Goal: Task Accomplishment & Management: Use online tool/utility

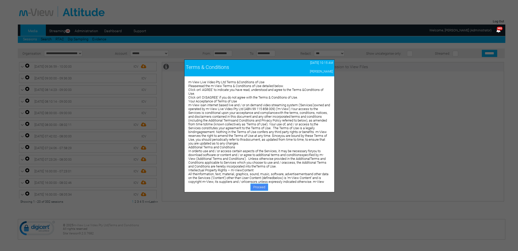
click at [255, 186] on link "Proceed" at bounding box center [260, 186] width 18 height 7
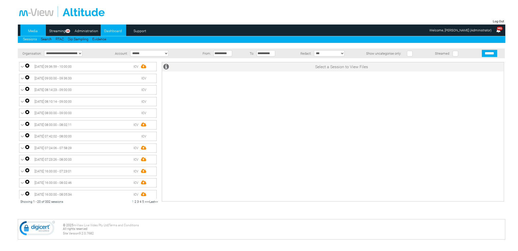
click at [112, 31] on link "Dashboard" at bounding box center [113, 31] width 25 height 8
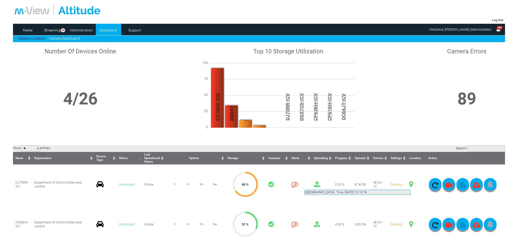
scroll to position [51, 0]
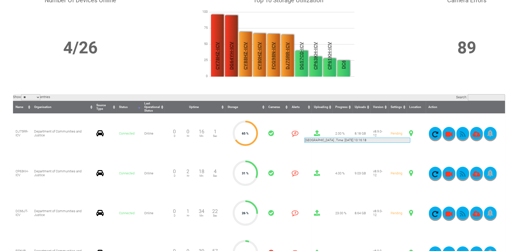
click at [410, 131] on span at bounding box center [411, 133] width 4 height 7
click at [411, 133] on span at bounding box center [411, 133] width 4 height 7
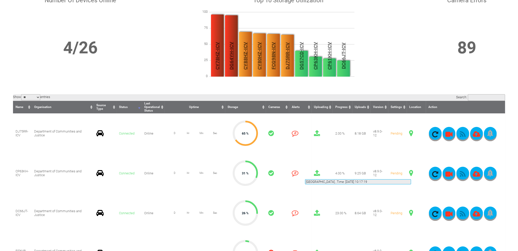
drag, startPoint x: 409, startPoint y: 175, endPoint x: 411, endPoint y: 173, distance: 3.1
click at [411, 173] on span at bounding box center [411, 172] width 4 height 7
click at [463, 172] on icon "button" at bounding box center [462, 173] width 13 height 7
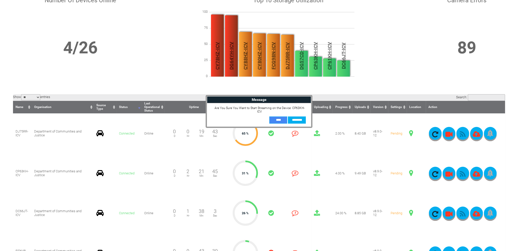
click at [280, 117] on input "**" at bounding box center [278, 119] width 18 height 7
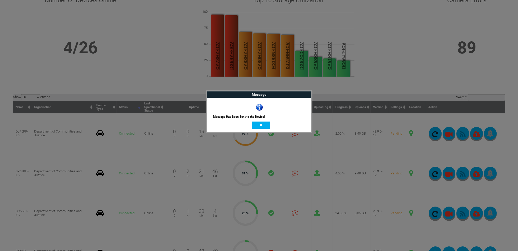
click at [267, 125] on input "**" at bounding box center [261, 124] width 18 height 7
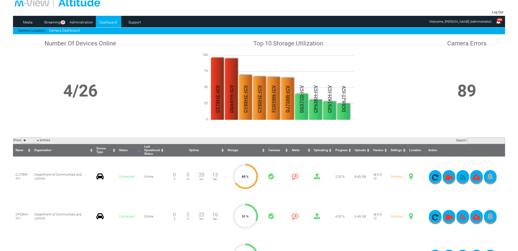
scroll to position [0, 0]
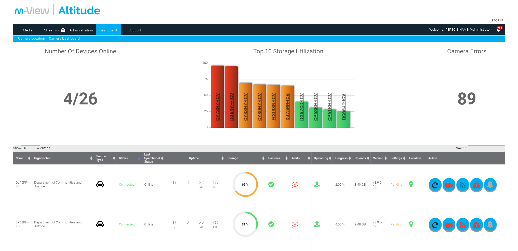
click at [30, 38] on link "Camera Location" at bounding box center [31, 38] width 27 height 4
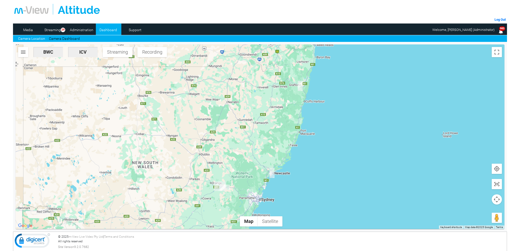
click at [220, 187] on img "CP63KH-ICV" at bounding box center [219, 185] width 11 height 9
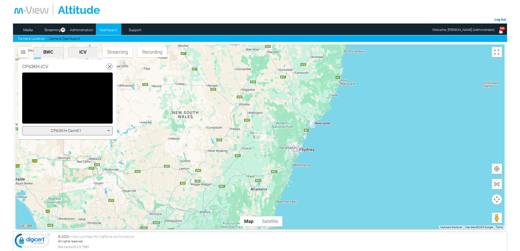
click at [111, 129] on icon at bounding box center [109, 130] width 6 height 6
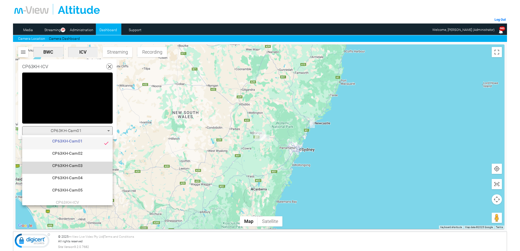
click at [89, 166] on span "CP63KH-Cam03" at bounding box center [67, 167] width 82 height 10
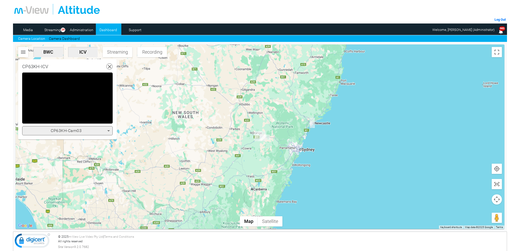
click at [108, 129] on icon at bounding box center [109, 130] width 6 height 6
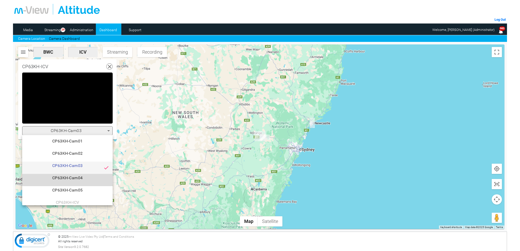
click at [79, 178] on span "CP63KH-Cam04" at bounding box center [67, 180] width 82 height 10
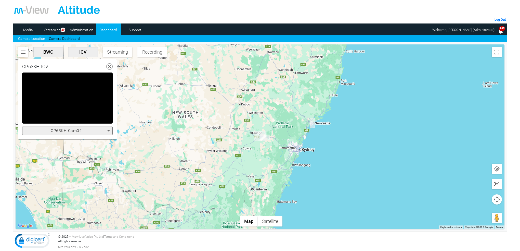
click at [108, 132] on icon at bounding box center [109, 130] width 6 height 6
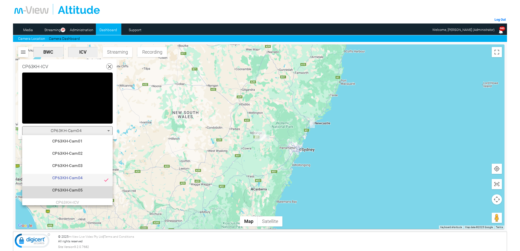
click at [77, 188] on span "CP63KH-Cam05" at bounding box center [67, 192] width 82 height 10
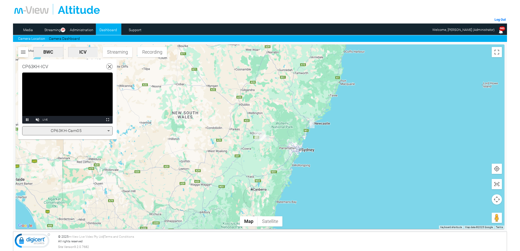
click at [93, 100] on video "Video Player" at bounding box center [67, 97] width 90 height 51
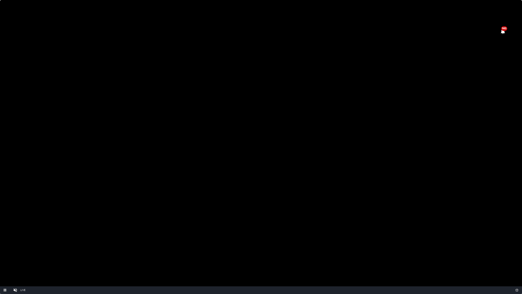
click at [304, 94] on video "Video Player" at bounding box center [261, 147] width 522 height 294
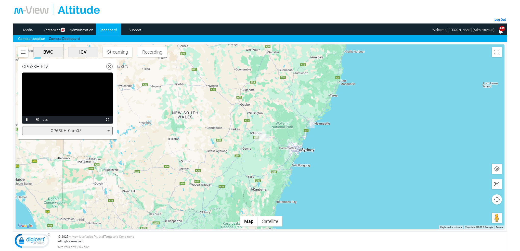
click at [110, 130] on icon at bounding box center [109, 130] width 6 height 6
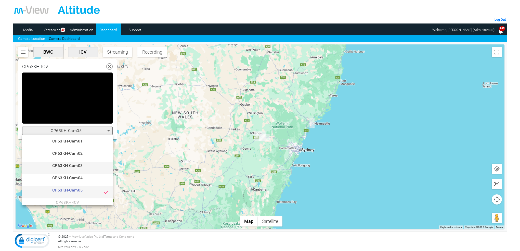
click at [80, 167] on span "CP63KH-Cam03" at bounding box center [67, 167] width 82 height 10
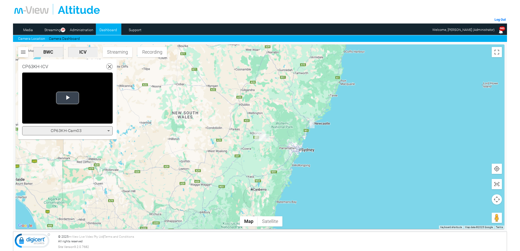
click at [68, 98] on span "Video Player" at bounding box center [68, 98] width 0 height 0
click at [108, 129] on icon at bounding box center [109, 130] width 6 height 6
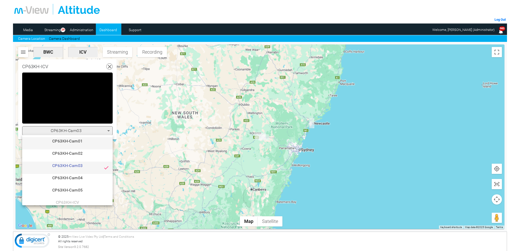
click at [81, 142] on span "CP63KH-Cam01" at bounding box center [67, 143] width 82 height 10
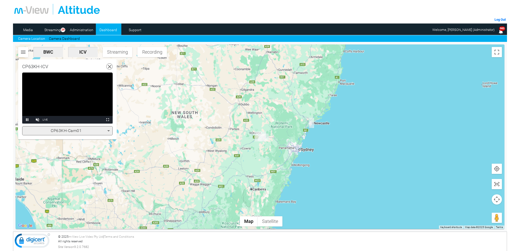
click at [109, 130] on icon at bounding box center [108, 130] width 3 height 1
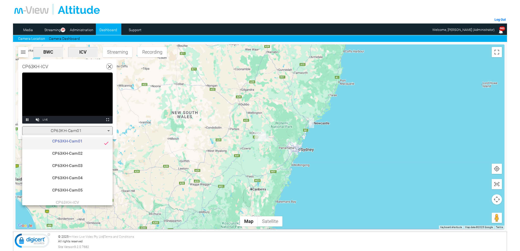
click at [85, 152] on span "CP63KH-Cam02" at bounding box center [67, 155] width 82 height 10
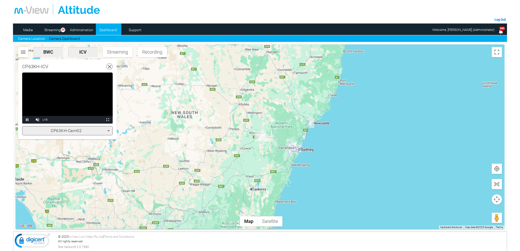
click at [110, 67] on use at bounding box center [110, 67] width 4 height 4
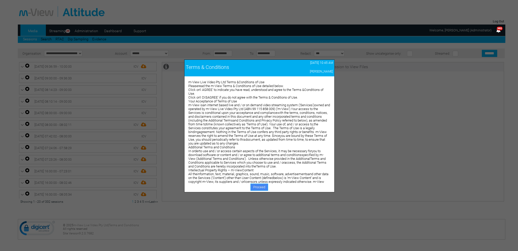
click at [257, 187] on link "Proceed" at bounding box center [260, 186] width 18 height 7
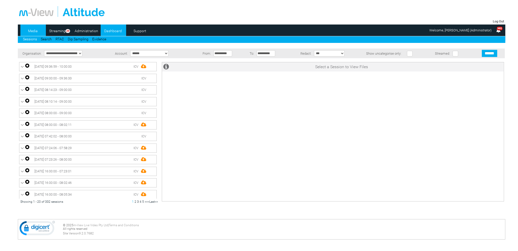
click at [106, 31] on link "Dashboard" at bounding box center [113, 31] width 25 height 8
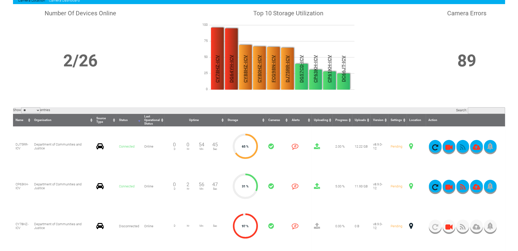
scroll to position [25, 0]
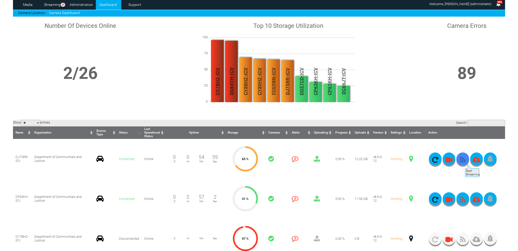
click at [465, 162] on icon "button" at bounding box center [462, 159] width 13 height 7
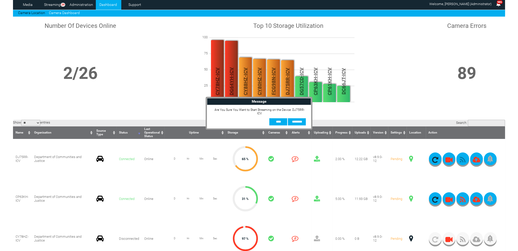
click at [274, 119] on input "**" at bounding box center [278, 121] width 18 height 7
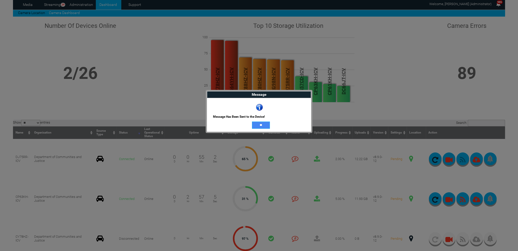
click at [260, 125] on input "**" at bounding box center [261, 124] width 18 height 7
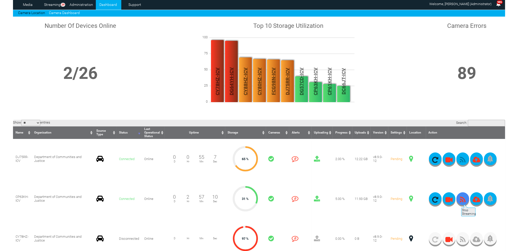
click at [461, 201] on icon "button" at bounding box center [462, 199] width 13 height 7
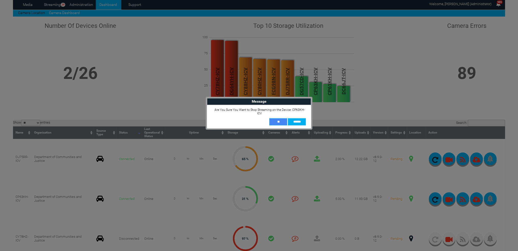
click at [280, 120] on input "**" at bounding box center [278, 121] width 18 height 7
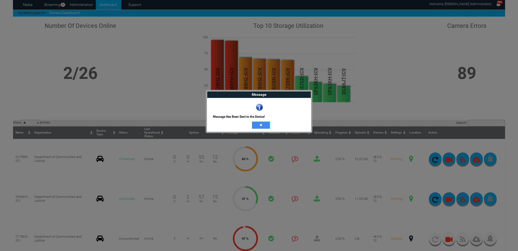
click at [262, 125] on input "**" at bounding box center [261, 124] width 18 height 7
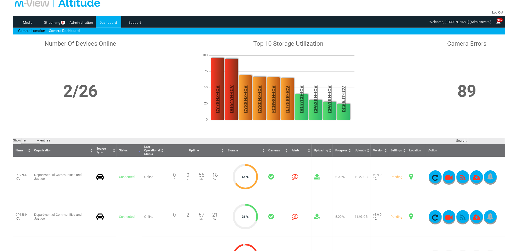
scroll to position [0, 0]
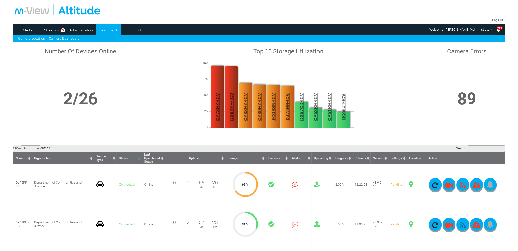
click at [37, 36] on link "Camera Location" at bounding box center [31, 38] width 27 height 4
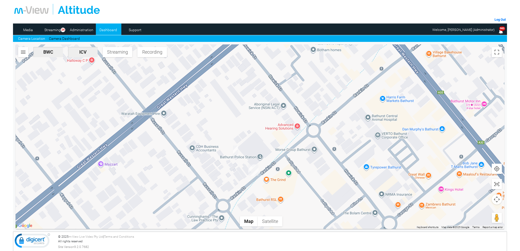
click at [255, 169] on img "DJ75RR-ICV" at bounding box center [253, 169] width 10 height 11
click at [256, 167] on img "DJ75RR-ICV" at bounding box center [253, 169] width 10 height 11
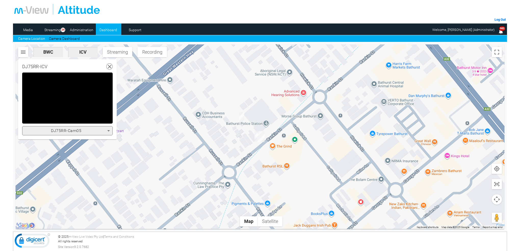
click at [107, 130] on icon at bounding box center [108, 130] width 3 height 1
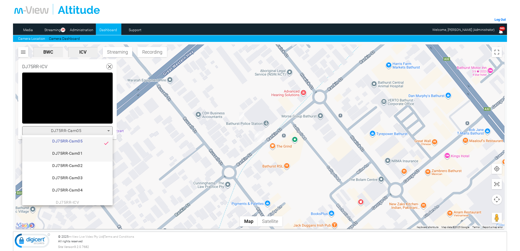
click at [80, 152] on span "DJ75RR-Cam01" at bounding box center [67, 155] width 82 height 10
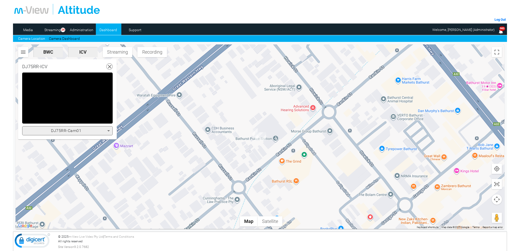
click at [108, 131] on icon at bounding box center [108, 130] width 3 height 1
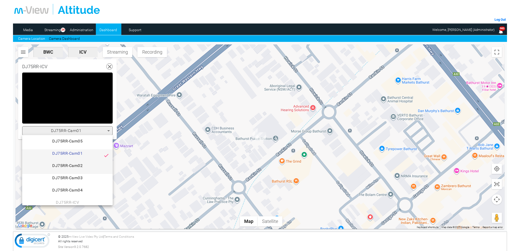
click at [83, 166] on span "DJ75RR-Cam02" at bounding box center [67, 167] width 82 height 10
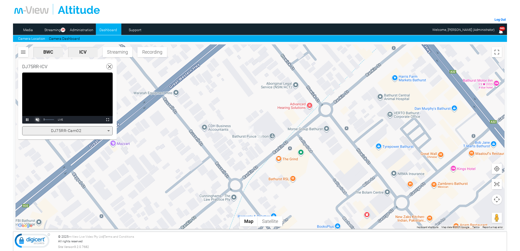
click at [38, 120] on span "Video Player" at bounding box center [37, 120] width 10 height 0
click at [72, 102] on video "Video Player" at bounding box center [67, 97] width 90 height 51
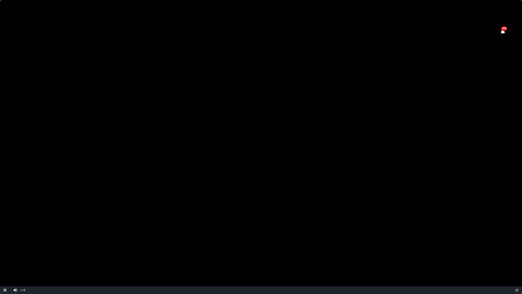
click at [231, 198] on video "Video Player" at bounding box center [261, 147] width 522 height 294
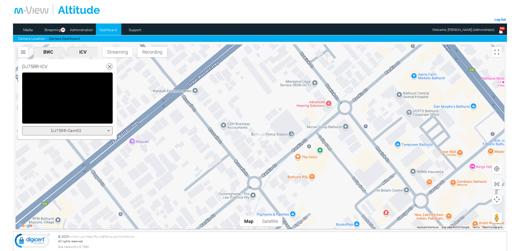
click at [110, 67] on use at bounding box center [110, 67] width 4 height 4
